Goal: Task Accomplishment & Management: Complete application form

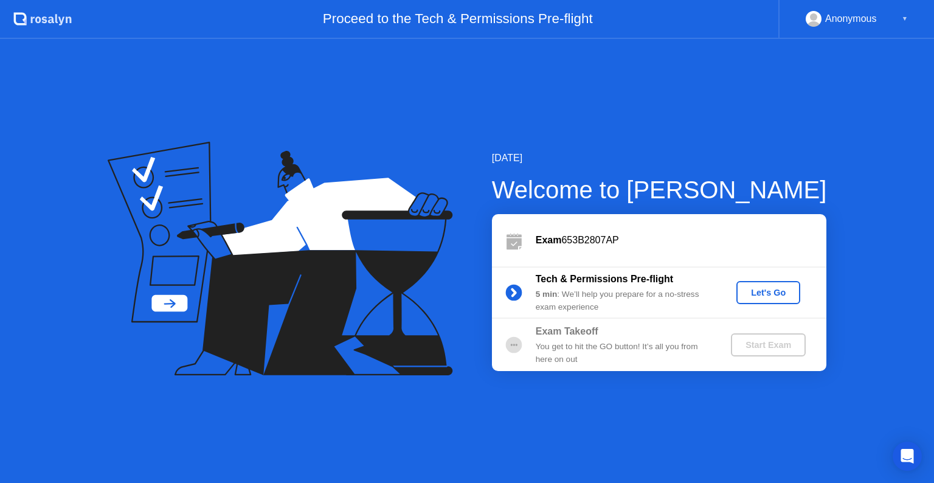
click at [768, 288] on div "Let's Go" at bounding box center [768, 293] width 54 height 10
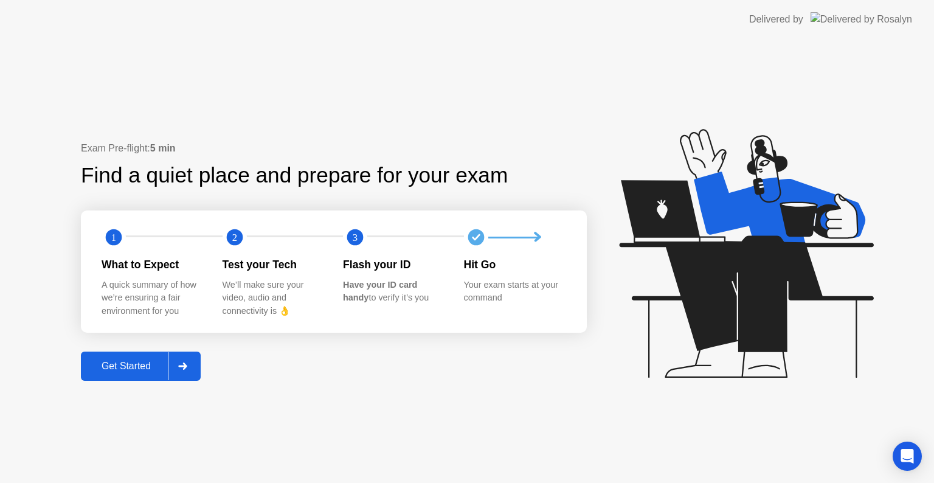
click at [113, 361] on div "Get Started" at bounding box center [126, 366] width 83 height 11
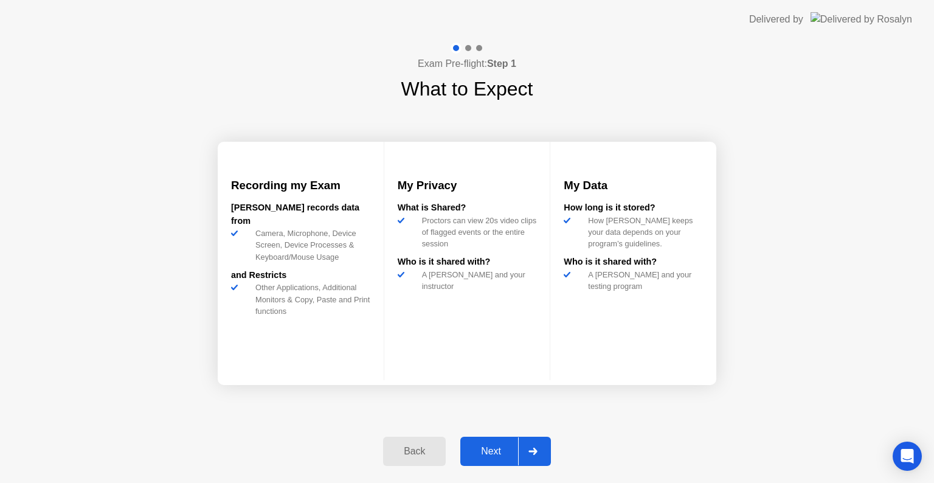
click at [538, 447] on div at bounding box center [532, 451] width 29 height 28
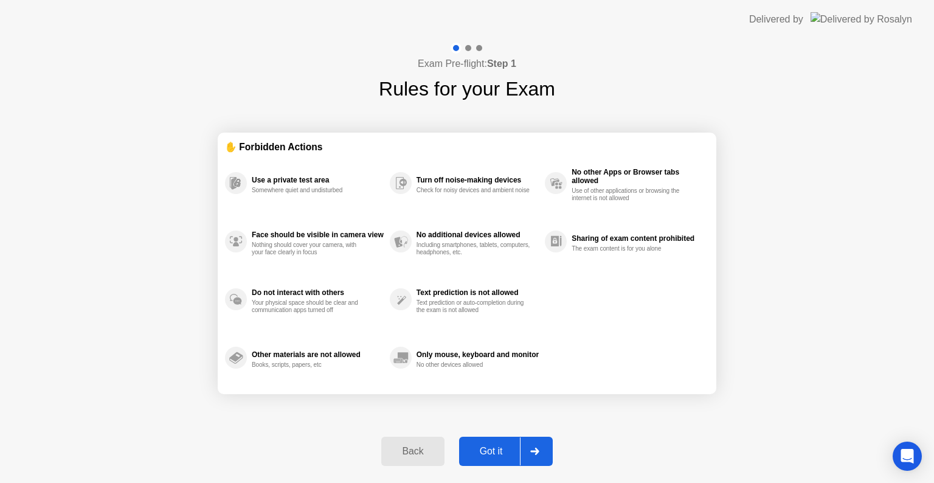
click at [501, 451] on div "Got it" at bounding box center [491, 451] width 57 height 11
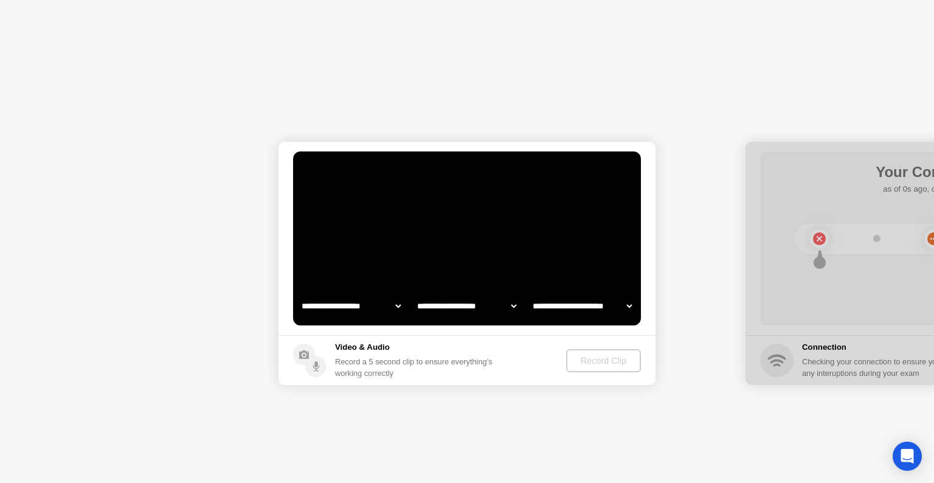
select select "**********"
select select "*******"
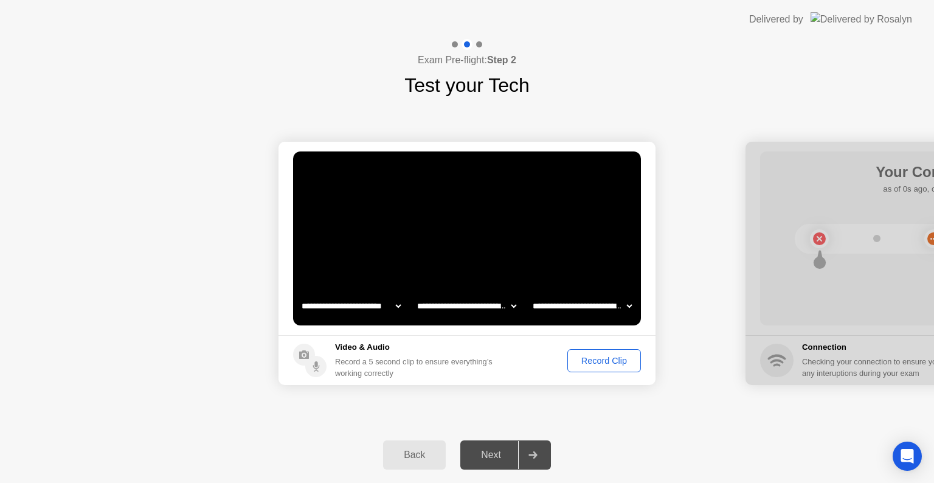
click at [604, 359] on div "Record Clip" at bounding box center [604, 361] width 65 height 10
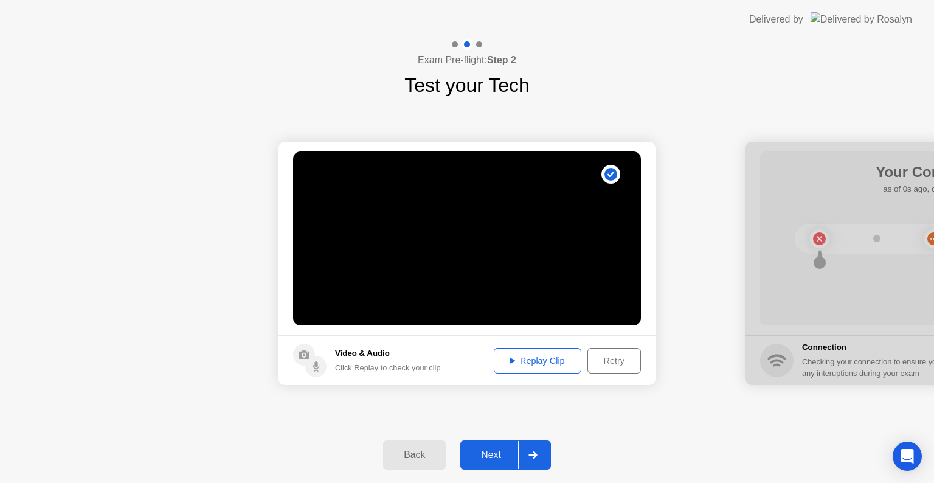
click at [545, 364] on div "Replay Clip" at bounding box center [537, 361] width 79 height 10
click at [496, 457] on div "Next" at bounding box center [491, 454] width 54 height 11
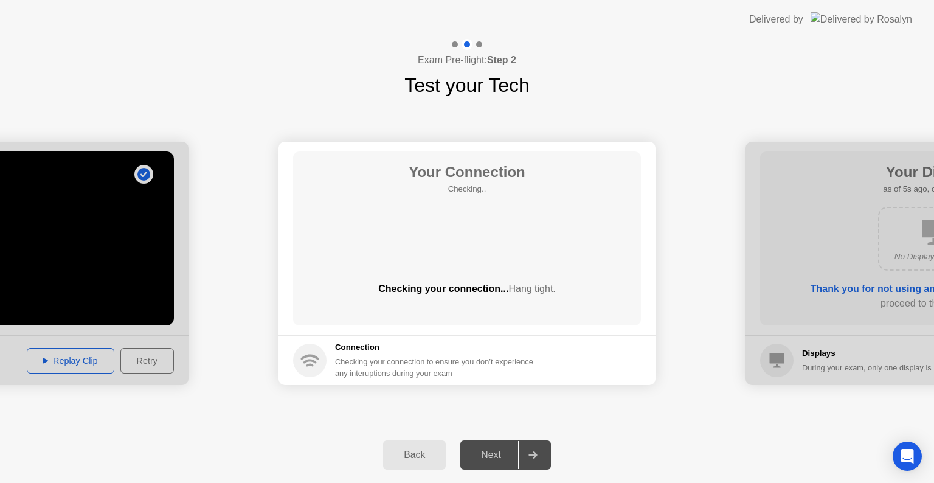
click at [496, 457] on div "Next" at bounding box center [491, 454] width 54 height 11
click at [502, 452] on div "Next" at bounding box center [491, 454] width 54 height 11
click at [536, 453] on icon at bounding box center [532, 454] width 9 height 7
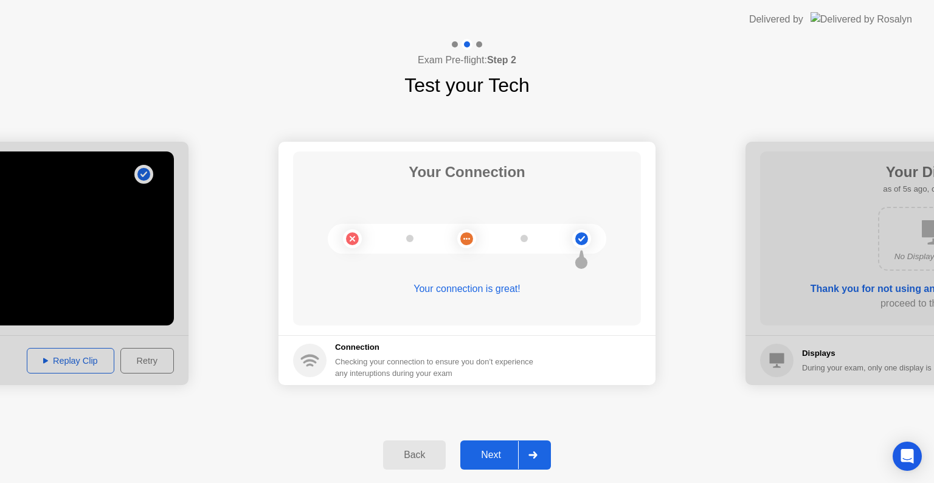
click at [536, 453] on icon at bounding box center [532, 454] width 9 height 7
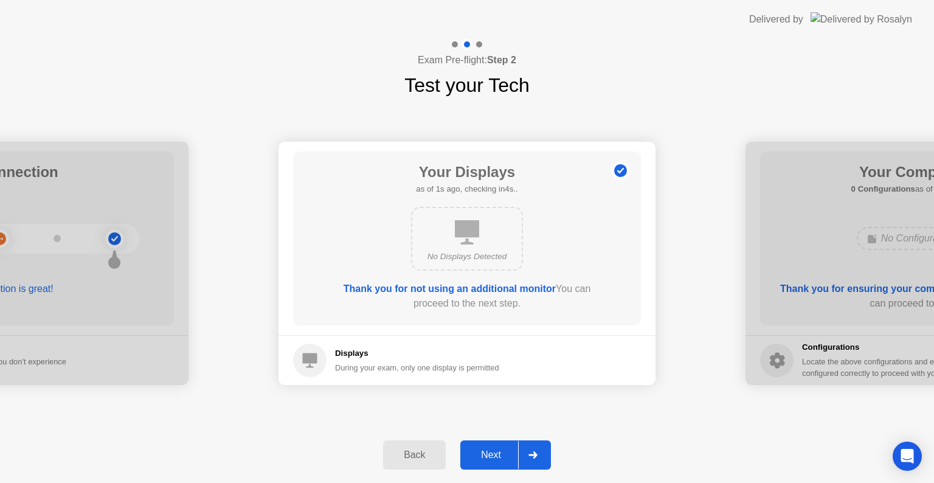
click at [455, 247] on div "No Displays Detected" at bounding box center [467, 239] width 112 height 64
click at [491, 451] on div "Next" at bounding box center [491, 454] width 54 height 11
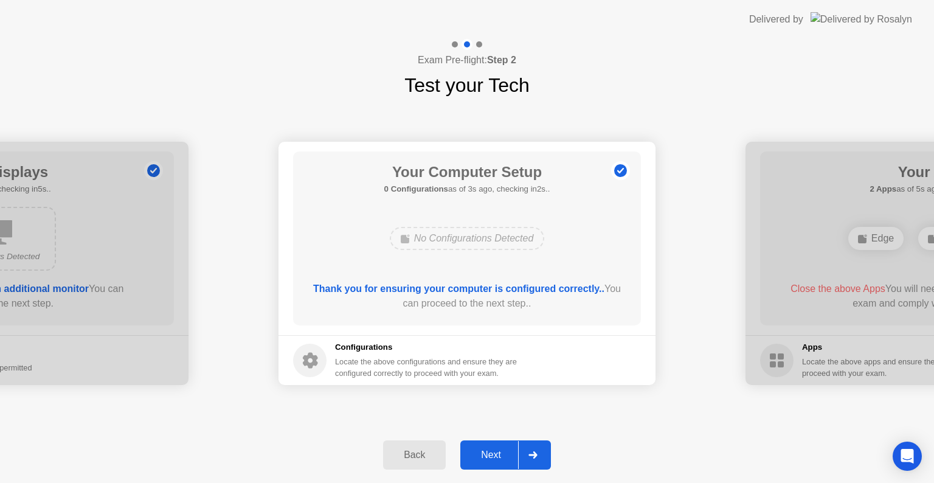
click at [467, 243] on div "No Configurations Detected" at bounding box center [467, 238] width 155 height 23
drag, startPoint x: 469, startPoint y: 221, endPoint x: 485, endPoint y: 455, distance: 235.2
click at [485, 455] on div "**********" at bounding box center [467, 261] width 934 height 444
click at [485, 455] on div "Next" at bounding box center [491, 454] width 54 height 11
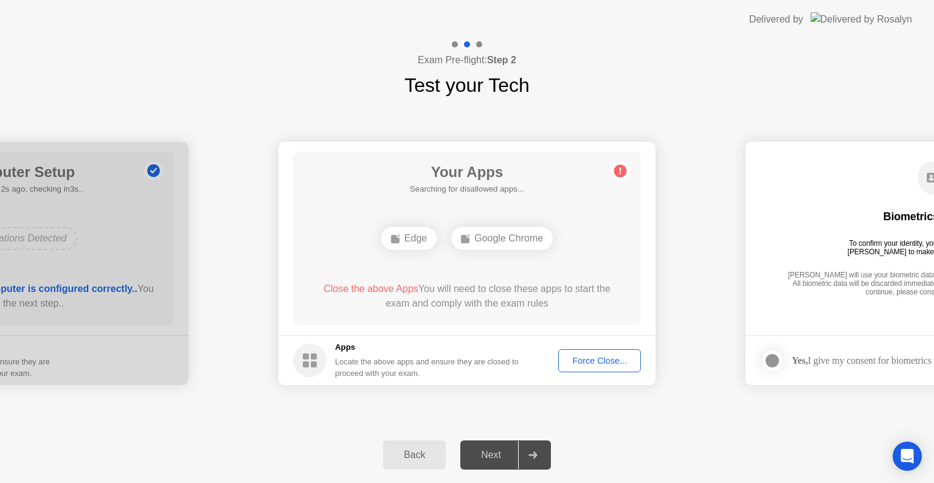
click at [413, 236] on div "Edge" at bounding box center [408, 238] width 55 height 23
click at [482, 241] on div "Google Chrome" at bounding box center [502, 238] width 102 height 23
click at [584, 348] on footer "Apps Locate the above apps and ensure they are closed to proceed with your exam…" at bounding box center [466, 360] width 377 height 50
click at [584, 364] on div "Force Close..." at bounding box center [599, 361] width 74 height 10
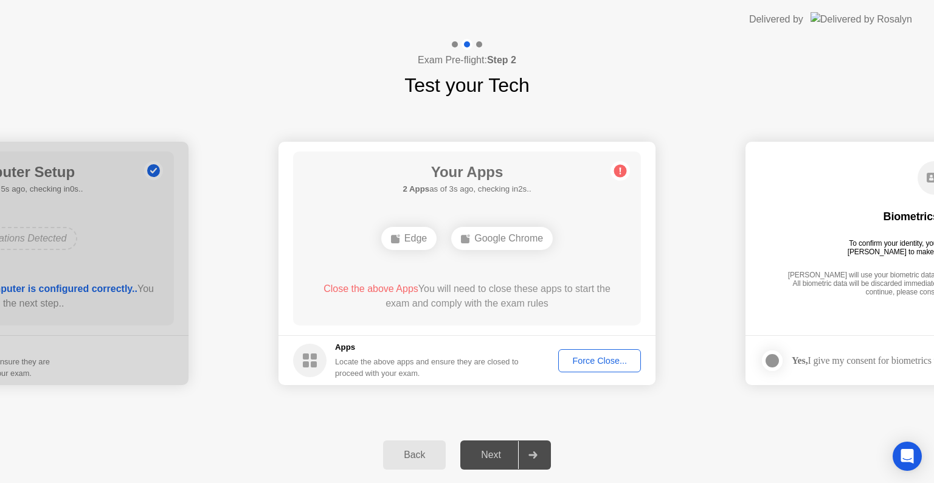
click at [494, 452] on div "Next" at bounding box center [491, 454] width 54 height 11
click at [586, 356] on div "Force Close..." at bounding box center [599, 361] width 74 height 10
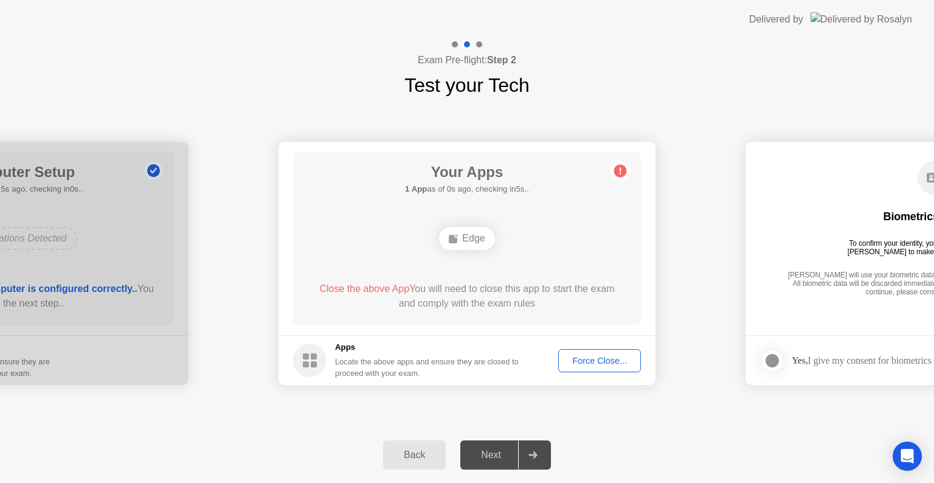
click at [409, 233] on div "Edge" at bounding box center [467, 238] width 278 height 33
click at [481, 240] on div "Edge" at bounding box center [466, 238] width 55 height 23
drag, startPoint x: 481, startPoint y: 240, endPoint x: 582, endPoint y: 360, distance: 156.6
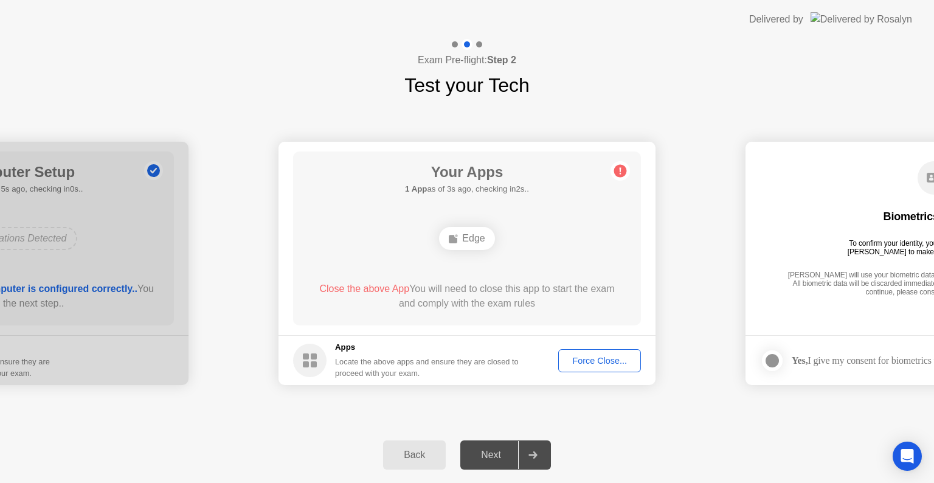
click at [582, 360] on app-apps "Your Apps 1 App as of 3s ago, checking in2s.. Edge Close the above App You will…" at bounding box center [466, 263] width 377 height 243
click at [582, 360] on div "Force Close..." at bounding box center [599, 361] width 74 height 10
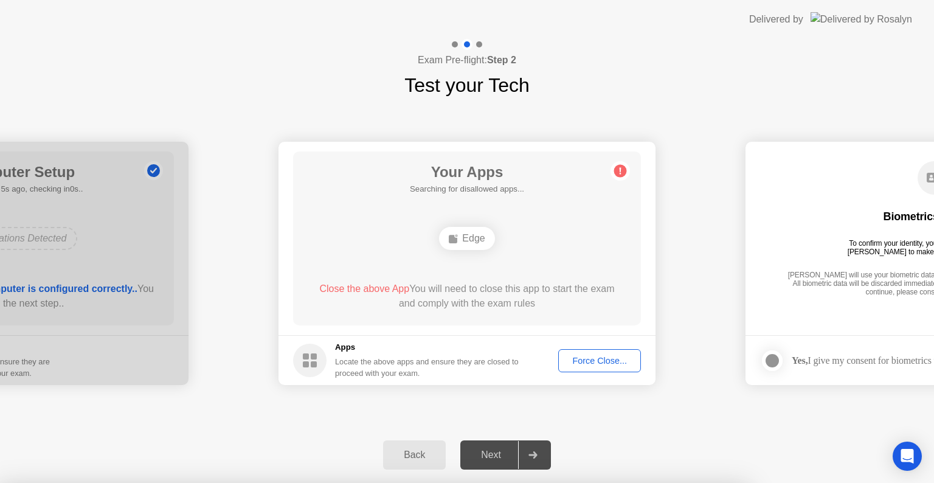
drag, startPoint x: 471, startPoint y: 265, endPoint x: 503, endPoint y: 322, distance: 65.6
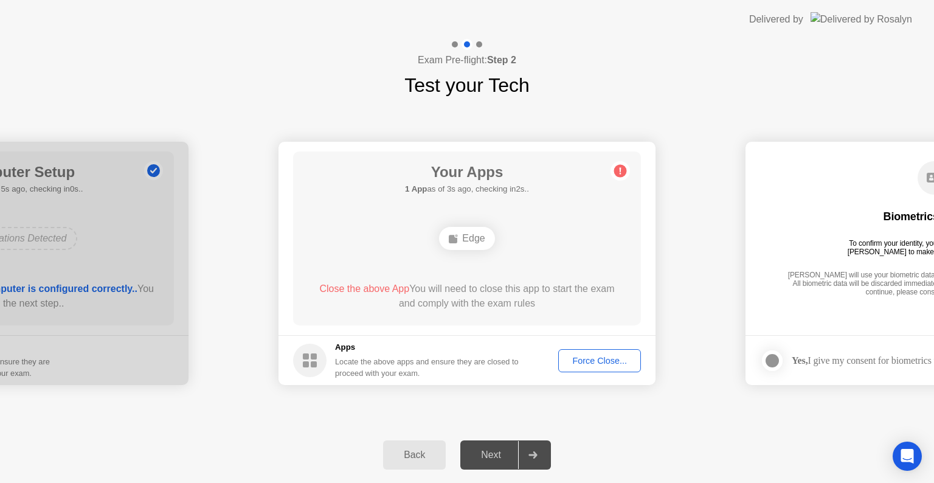
click at [537, 177] on div "**********" at bounding box center [467, 261] width 934 height 444
click at [618, 174] on circle at bounding box center [620, 171] width 13 height 13
click at [474, 245] on div "Edge" at bounding box center [466, 238] width 55 height 23
drag, startPoint x: 474, startPoint y: 245, endPoint x: 435, endPoint y: 294, distance: 63.1
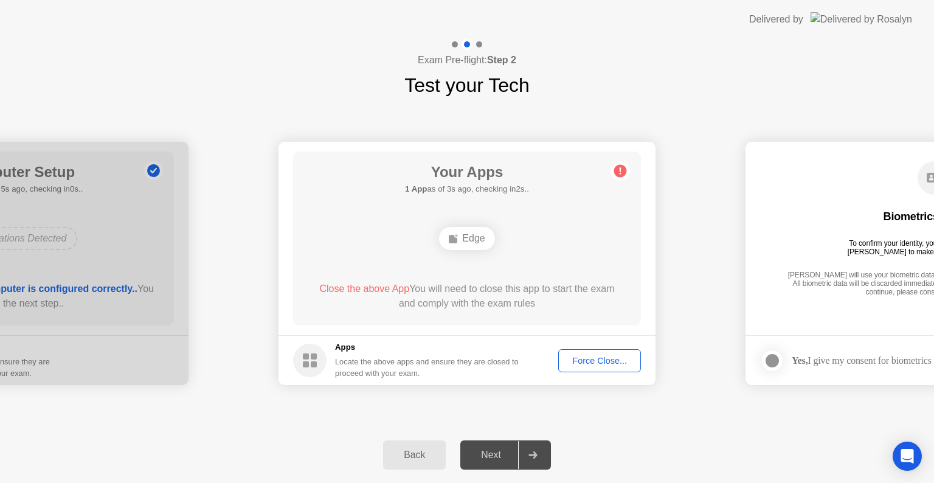
click at [435, 294] on div "Your Apps 1 App as of 3s ago, checking in2s.. Edge Close the above App You will…" at bounding box center [467, 238] width 348 height 174
click at [517, 452] on div "Next" at bounding box center [491, 454] width 54 height 11
drag, startPoint x: 517, startPoint y: 452, endPoint x: 584, endPoint y: 368, distance: 107.3
click at [584, 368] on div "**********" at bounding box center [467, 261] width 934 height 444
click at [586, 364] on button "Force Close..." at bounding box center [599, 360] width 83 height 23
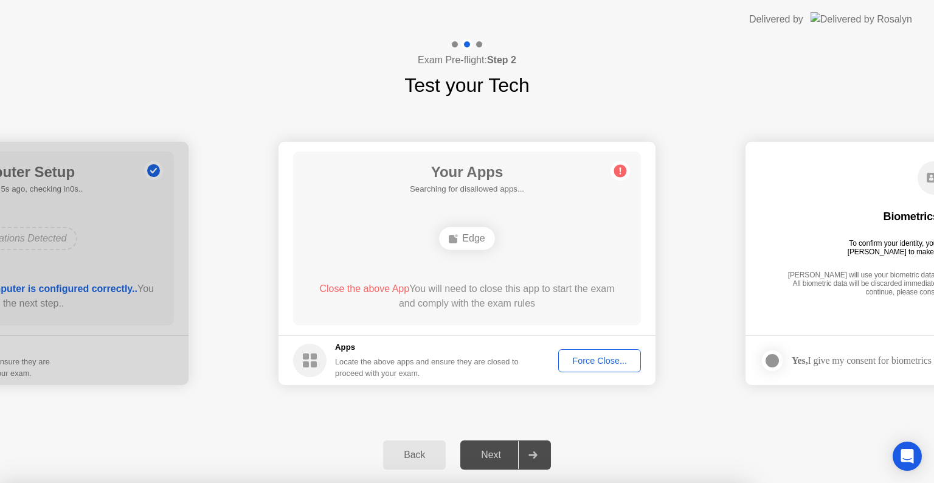
click at [586, 482] on div at bounding box center [467, 483] width 934 height 0
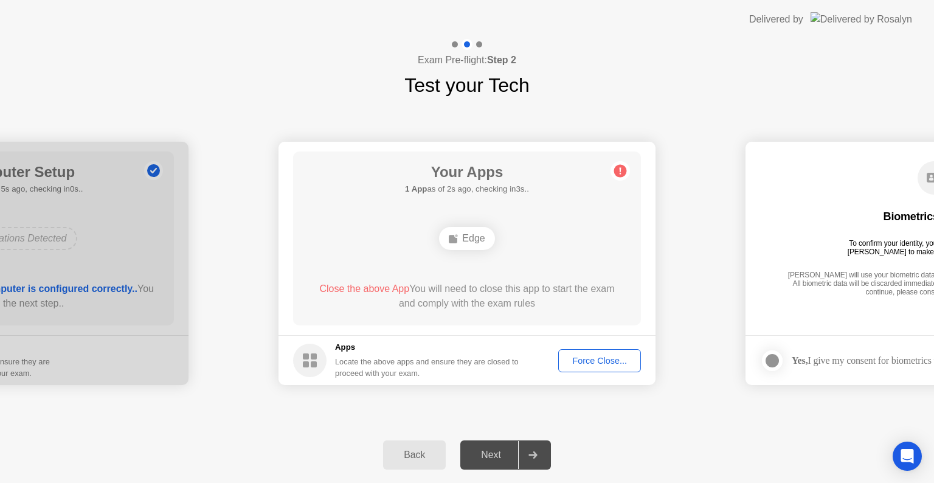
click at [584, 356] on div "Force Close..." at bounding box center [599, 361] width 74 height 10
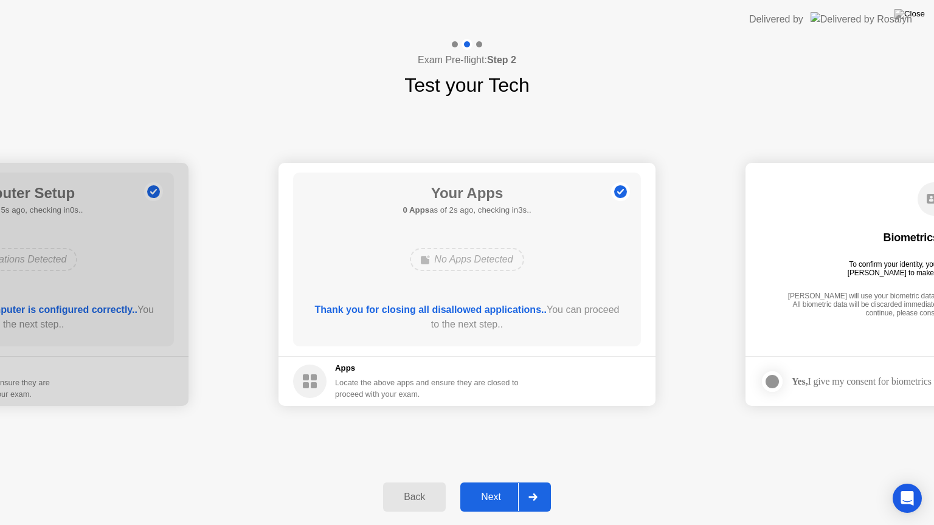
click at [499, 482] on div "Next" at bounding box center [491, 497] width 54 height 11
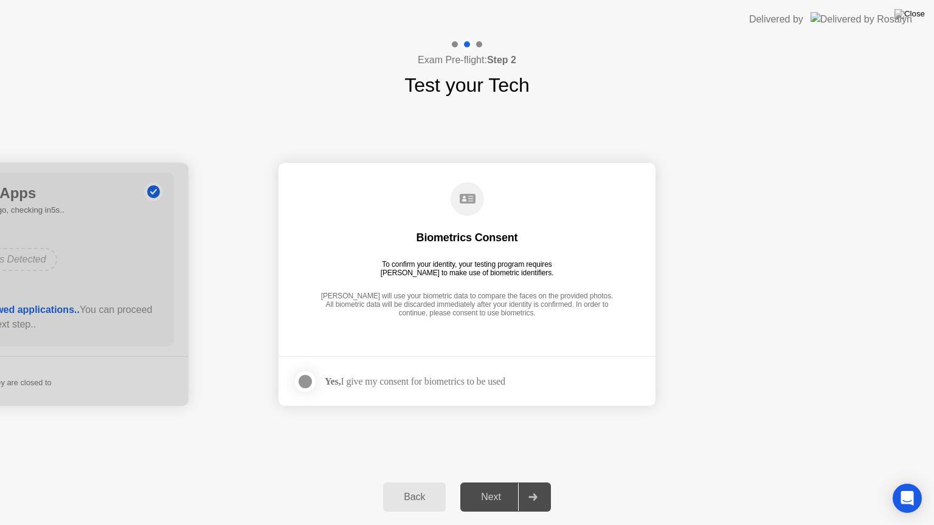
click at [307, 381] on div at bounding box center [305, 382] width 15 height 15
click at [503, 482] on div "Next" at bounding box center [491, 497] width 54 height 11
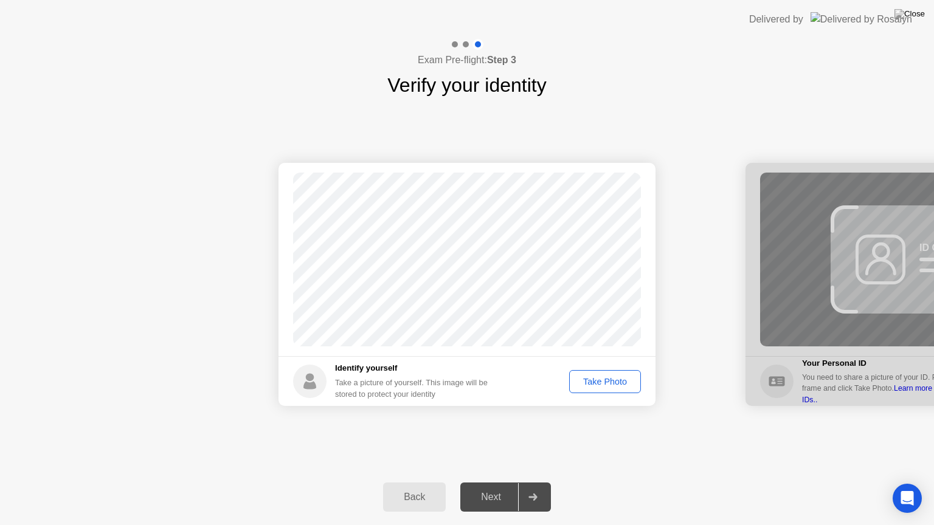
click at [611, 381] on div "Take Photo" at bounding box center [604, 382] width 63 height 10
click at [491, 482] on div "Next" at bounding box center [491, 497] width 54 height 11
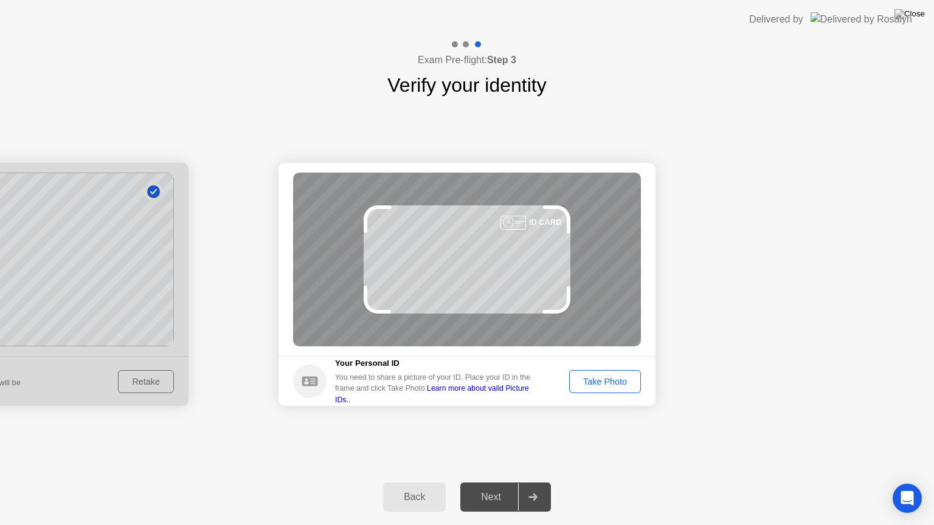
click at [587, 384] on div "Take Photo" at bounding box center [604, 382] width 63 height 10
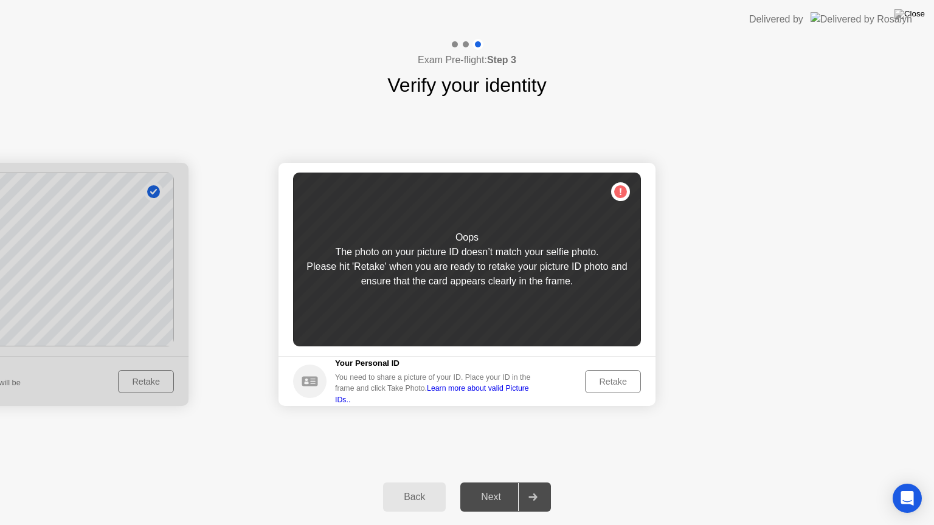
click at [601, 385] on div "Retake" at bounding box center [612, 382] width 47 height 10
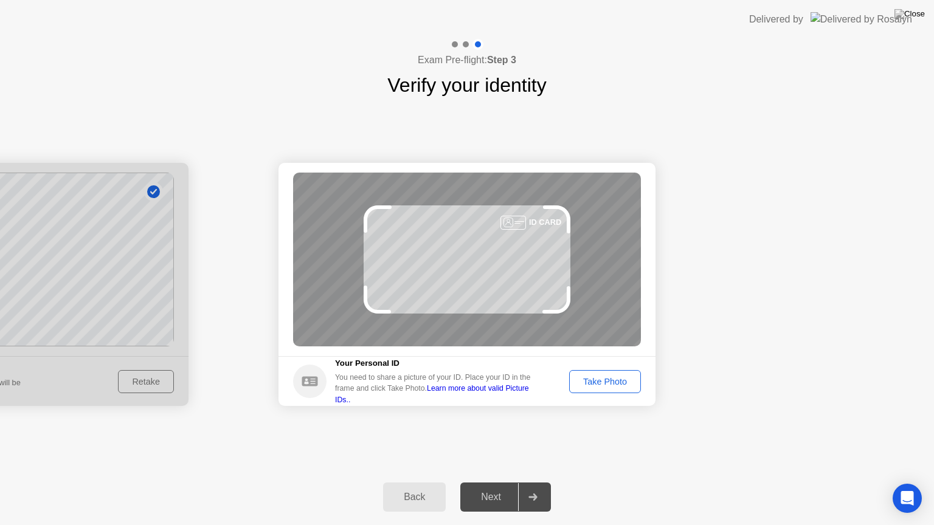
click at [595, 382] on div "Take Photo" at bounding box center [604, 382] width 63 height 10
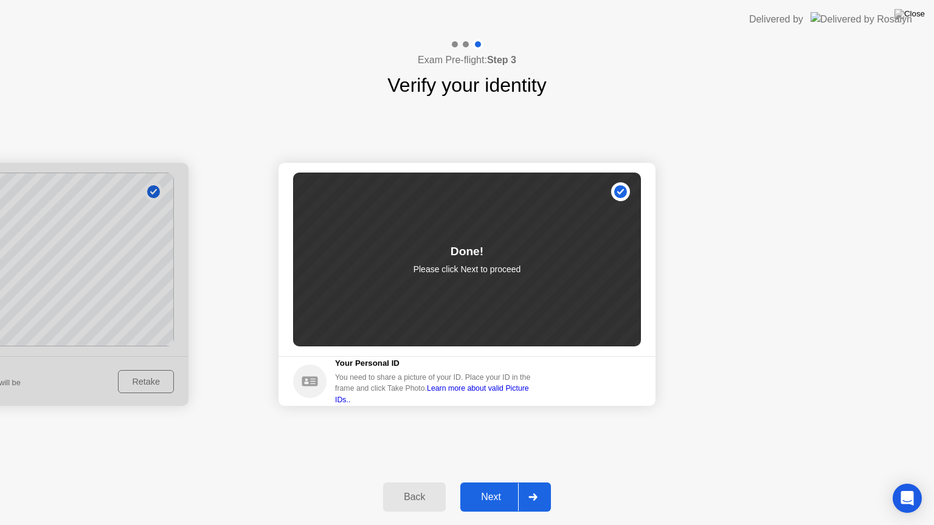
click at [486, 482] on button "Next" at bounding box center [505, 497] width 91 height 29
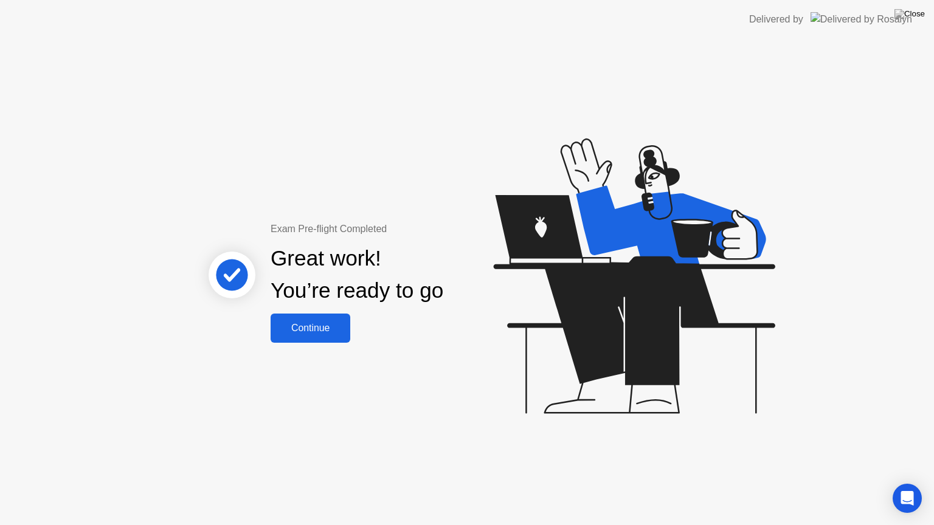
click at [304, 326] on div "Continue" at bounding box center [310, 328] width 72 height 11
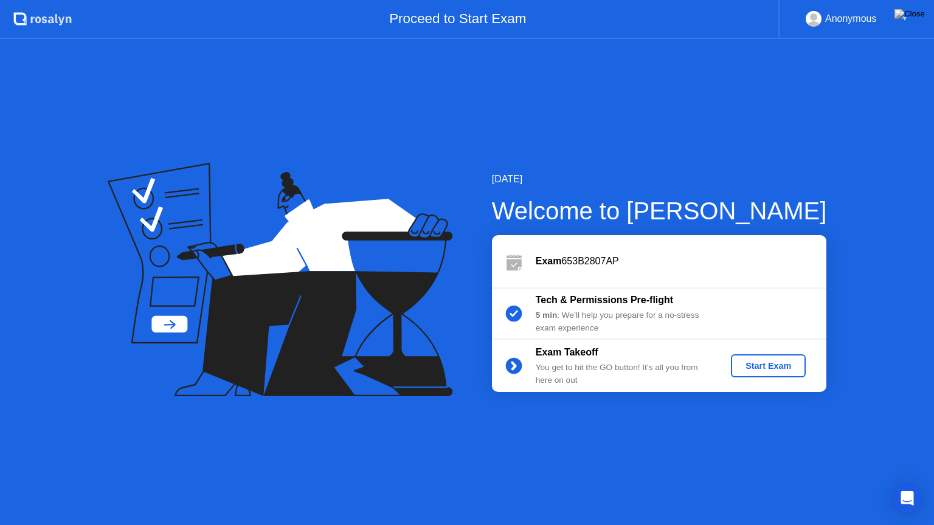
click at [766, 361] on div "Start Exam" at bounding box center [768, 366] width 65 height 10
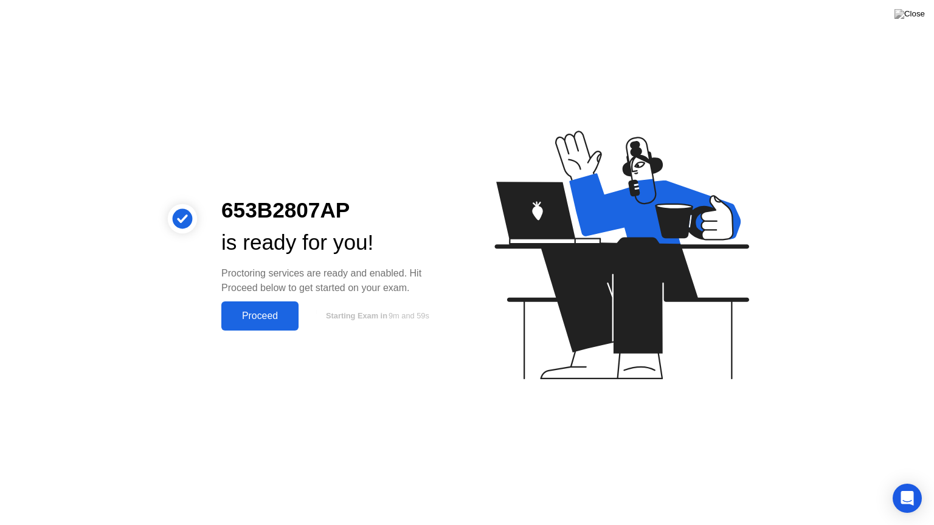
click at [280, 311] on div "Proceed" at bounding box center [260, 316] width 70 height 11
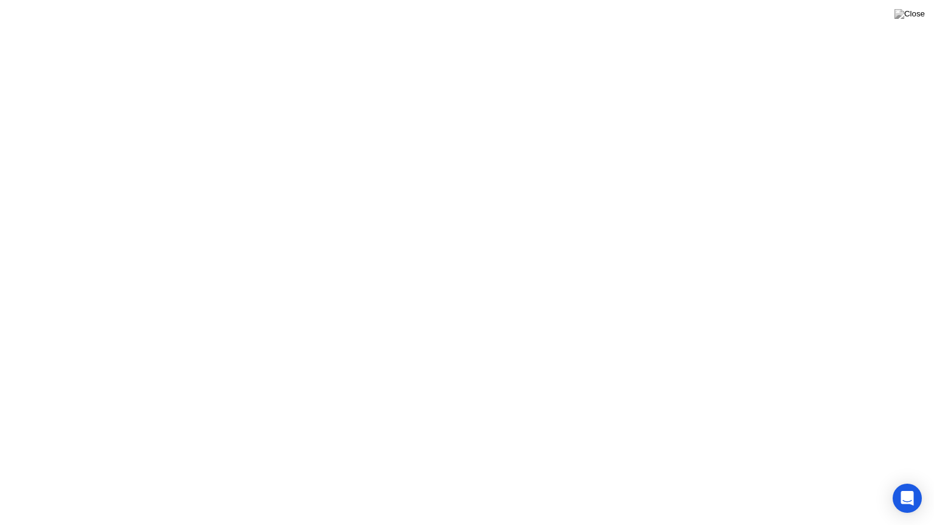
click video
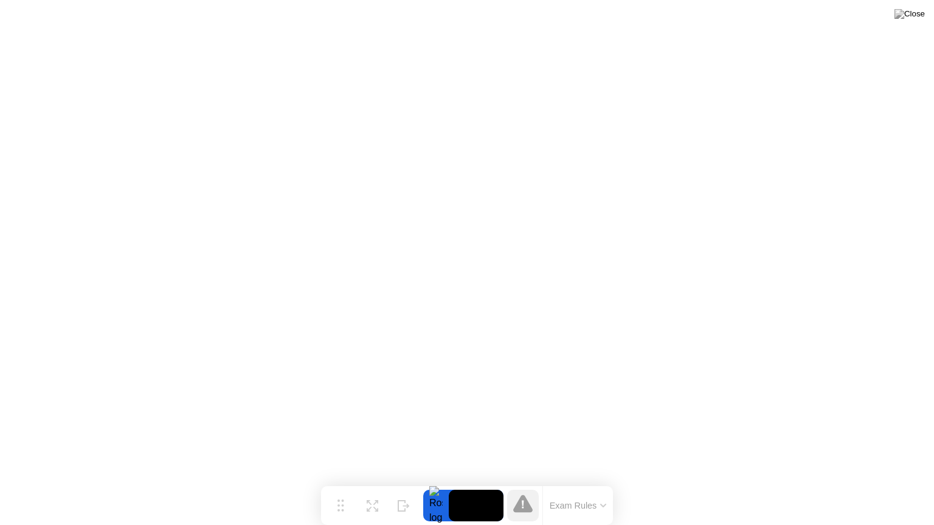
click at [585, 482] on button "Exam Rules" at bounding box center [578, 505] width 64 height 11
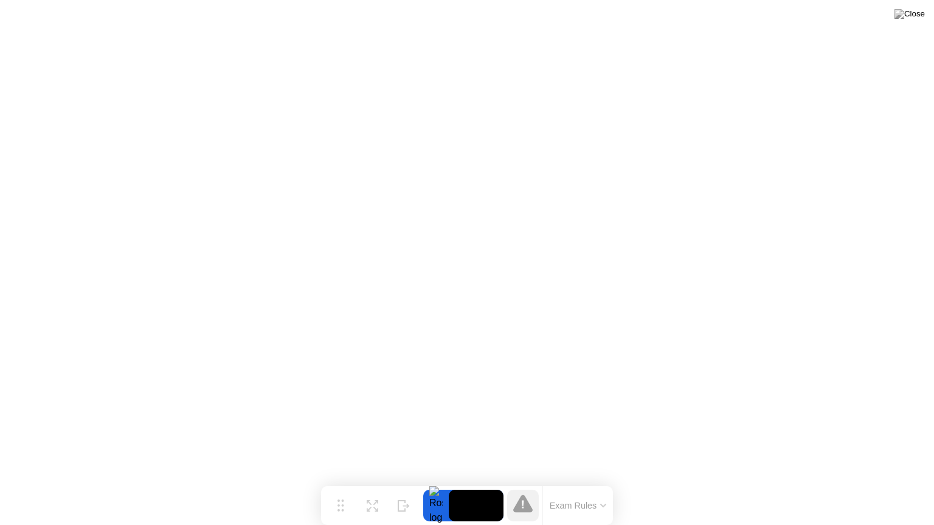
click at [592, 482] on button "Exam Rules" at bounding box center [578, 505] width 64 height 11
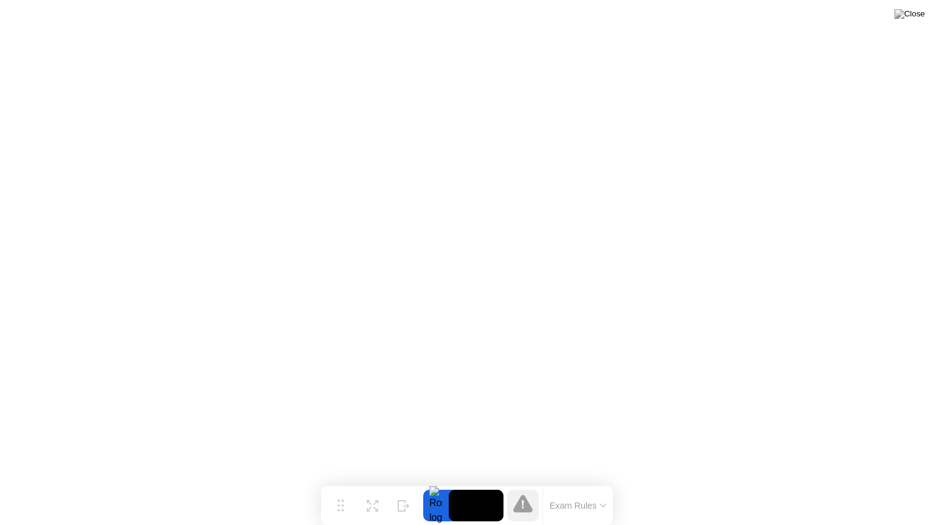
click at [588, 482] on div "Exam Rules" at bounding box center [577, 505] width 71 height 39
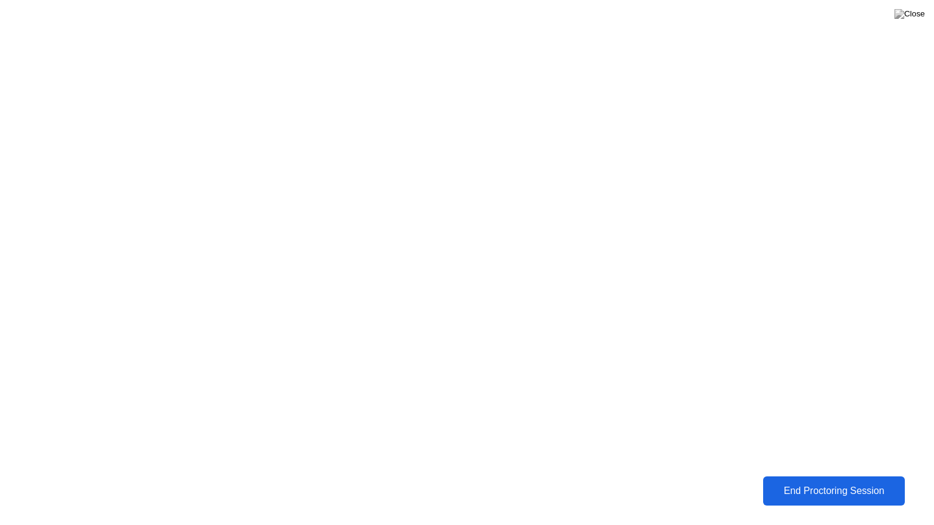
click at [778, 482] on div "End Proctoring Session" at bounding box center [833, 491] width 135 height 11
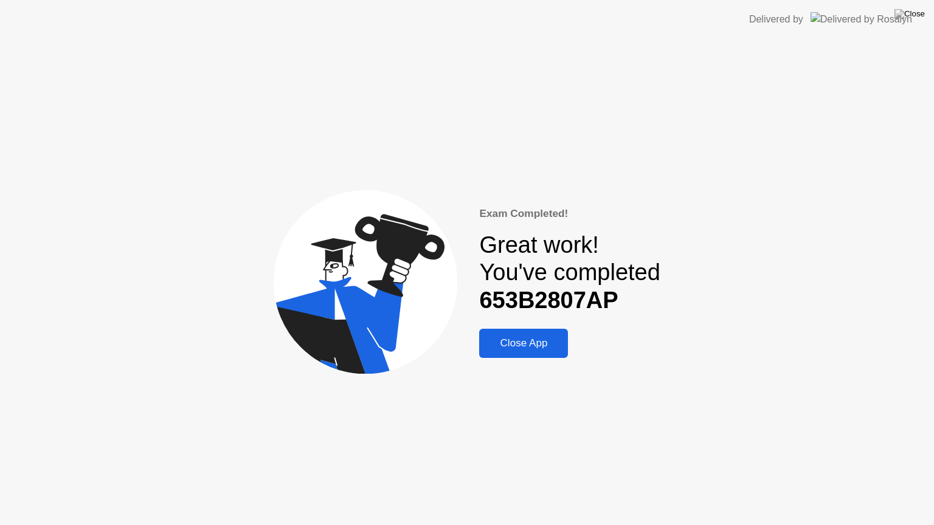
click at [523, 347] on div "Close App" at bounding box center [523, 343] width 81 height 12
